Goal: Transaction & Acquisition: Purchase product/service

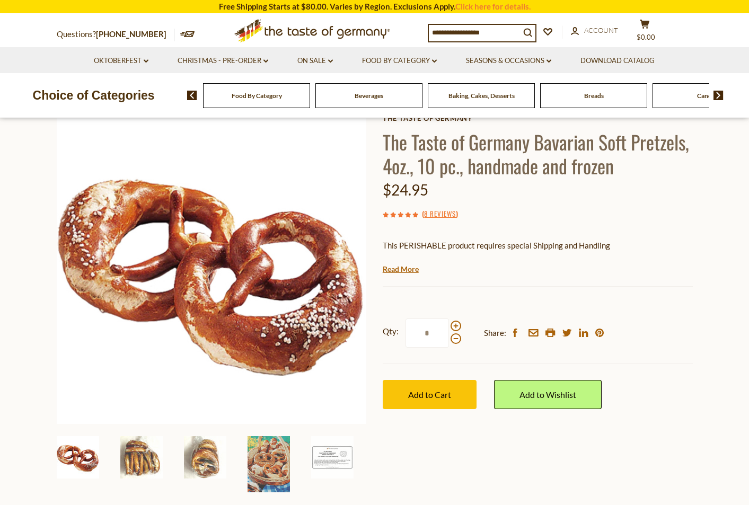
scroll to position [64, 0]
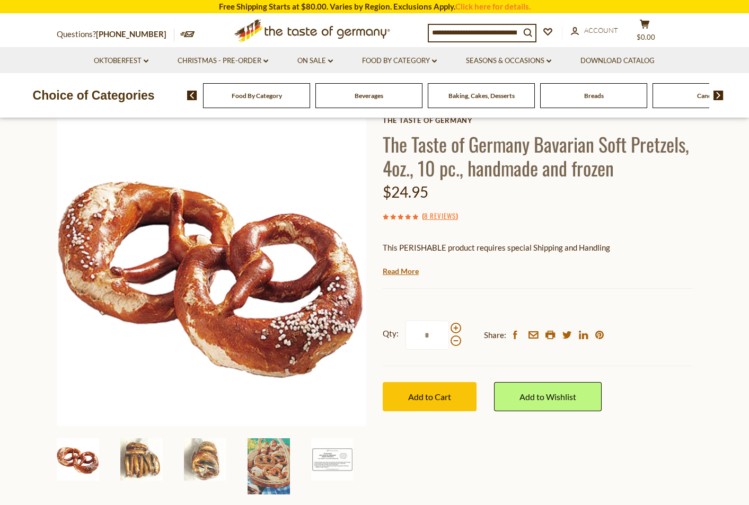
drag, startPoint x: 421, startPoint y: 340, endPoint x: 440, endPoint y: 336, distance: 19.3
click at [440, 336] on input "*" at bounding box center [426, 335] width 43 height 29
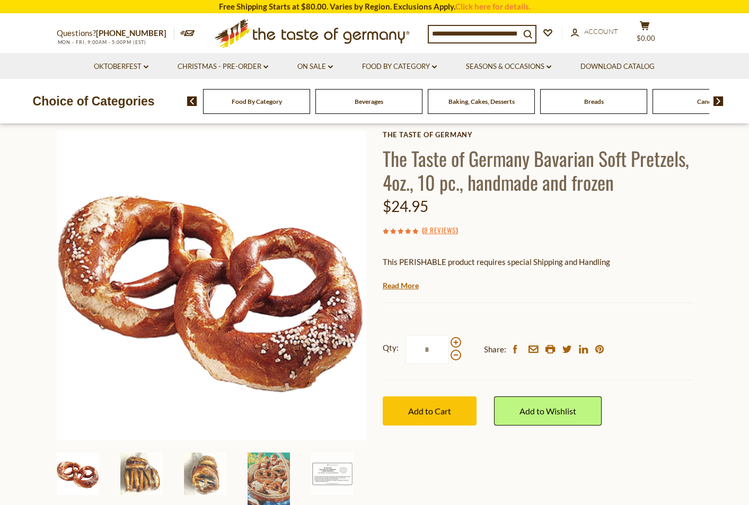
drag, startPoint x: 429, startPoint y: 347, endPoint x: 412, endPoint y: 345, distance: 16.5
click at [412, 345] on input "*" at bounding box center [426, 349] width 43 height 29
type input "**"
click at [453, 415] on button "Add to Cart" at bounding box center [430, 410] width 94 height 29
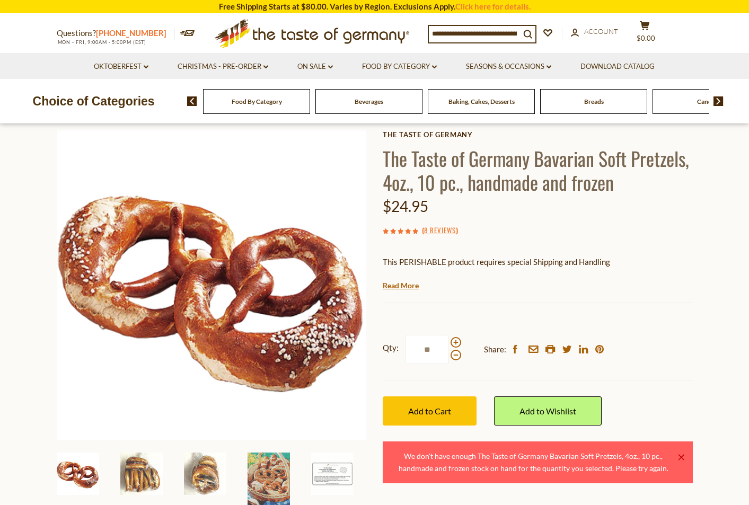
scroll to position [50, 0]
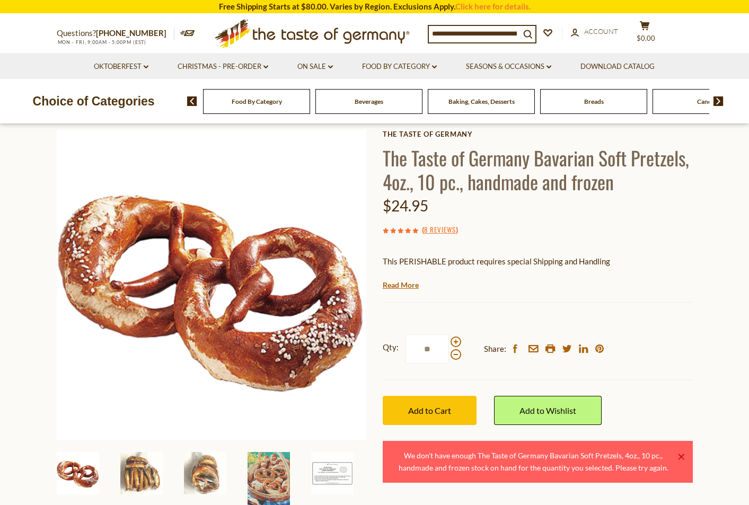
click at [475, 182] on h1 "The Taste of Germany Bavarian Soft Pretzels, 4oz., 10 pc., handmade and frozen" at bounding box center [538, 170] width 310 height 48
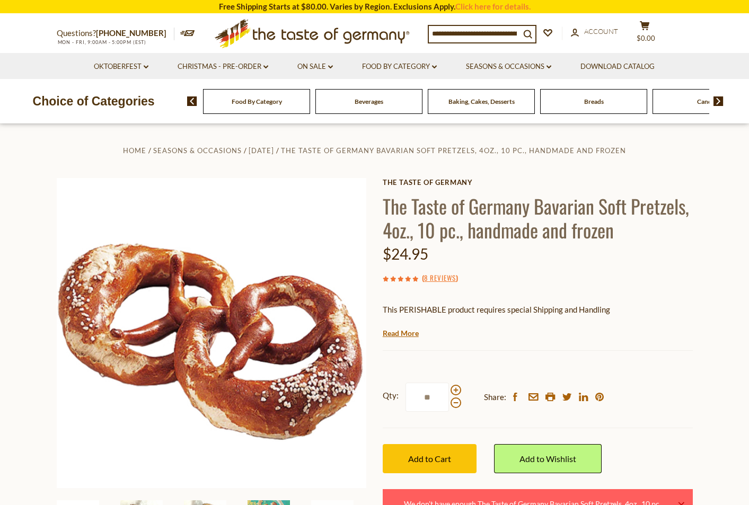
scroll to position [0, 0]
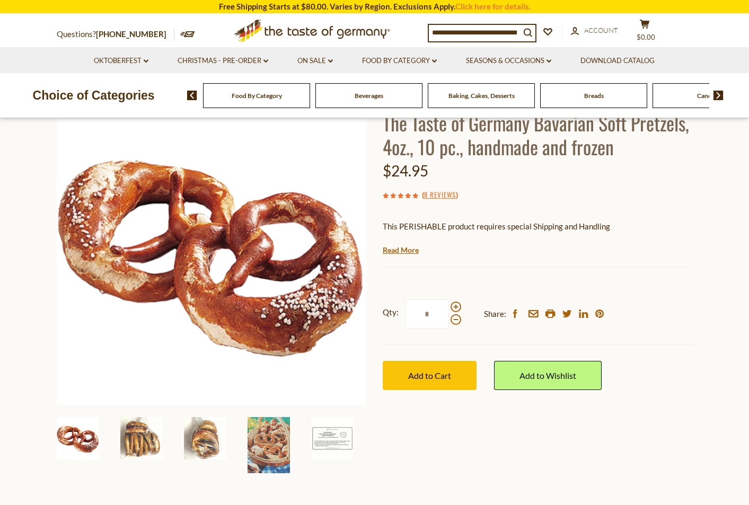
scroll to position [106, 0]
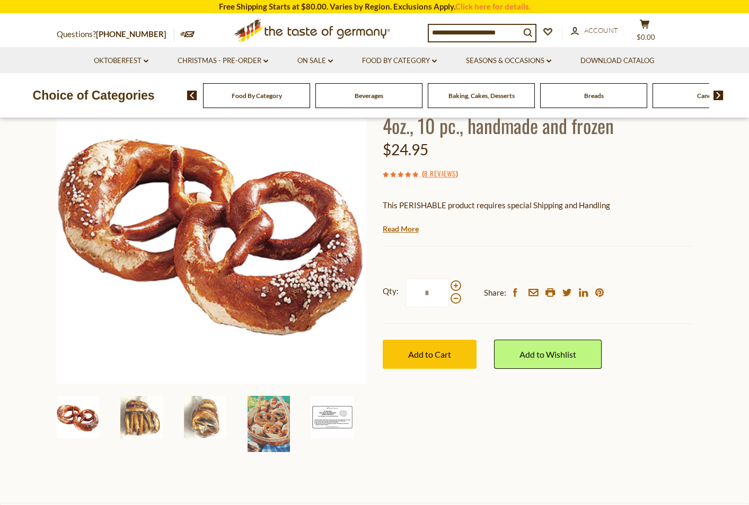
click at [340, 421] on img at bounding box center [332, 417] width 42 height 42
